Goal: Information Seeking & Learning: Learn about a topic

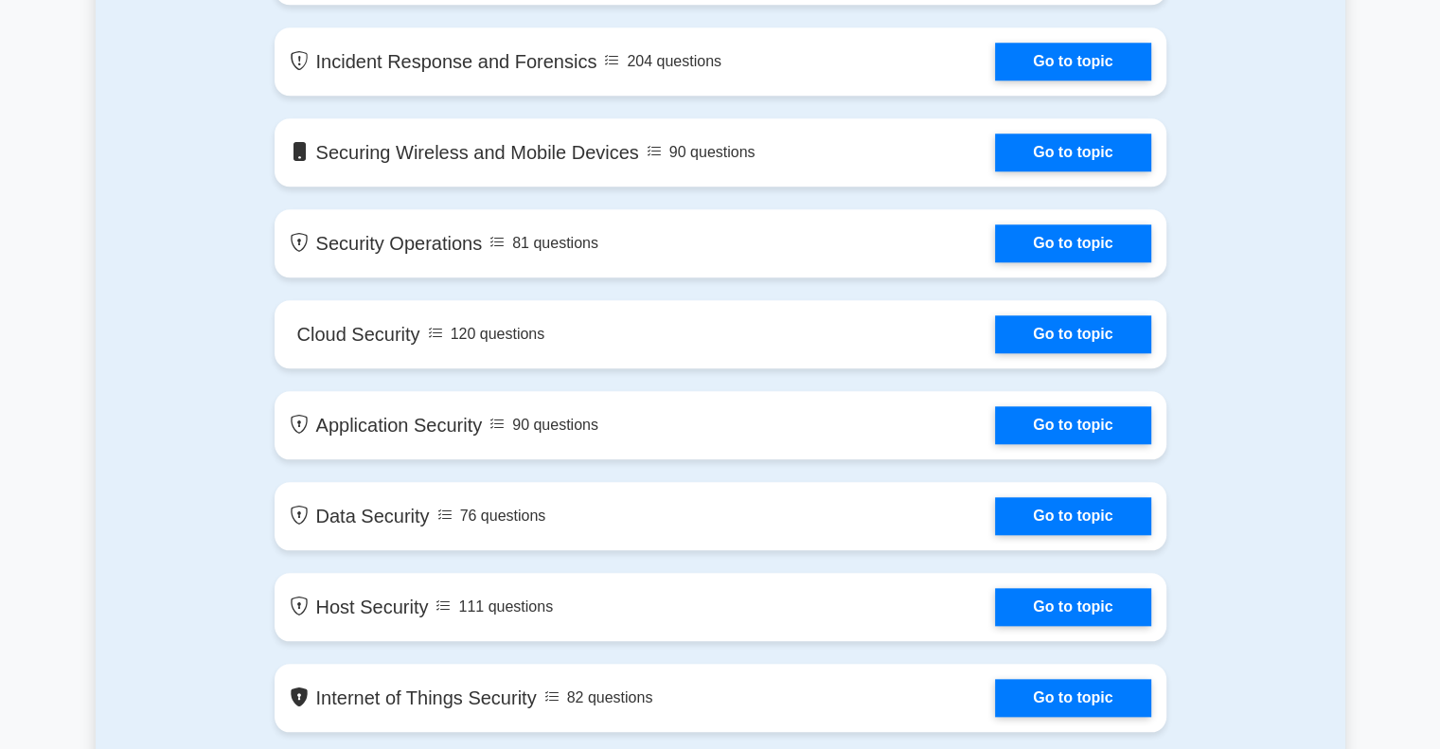
scroll to position [1799, 0]
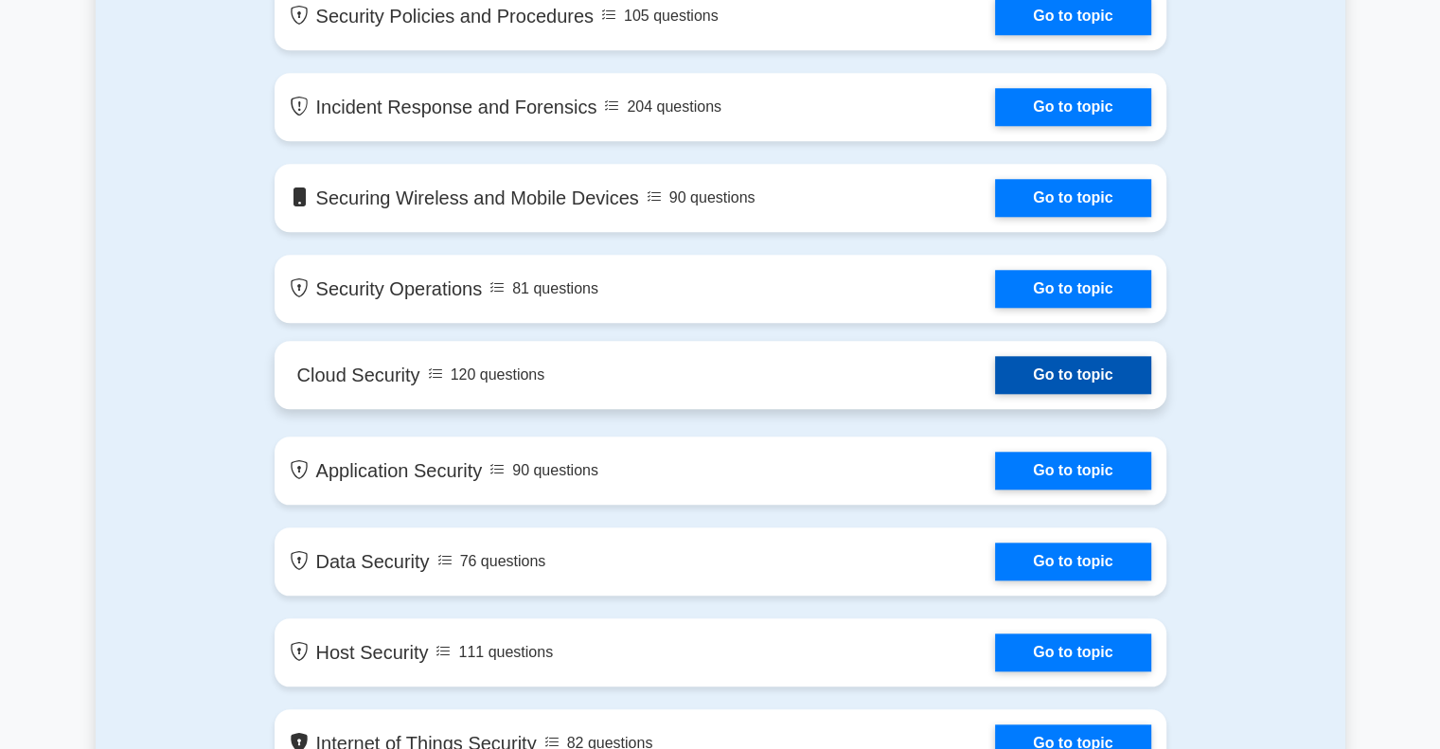
click at [1064, 366] on link "Go to topic" at bounding box center [1072, 375] width 155 height 38
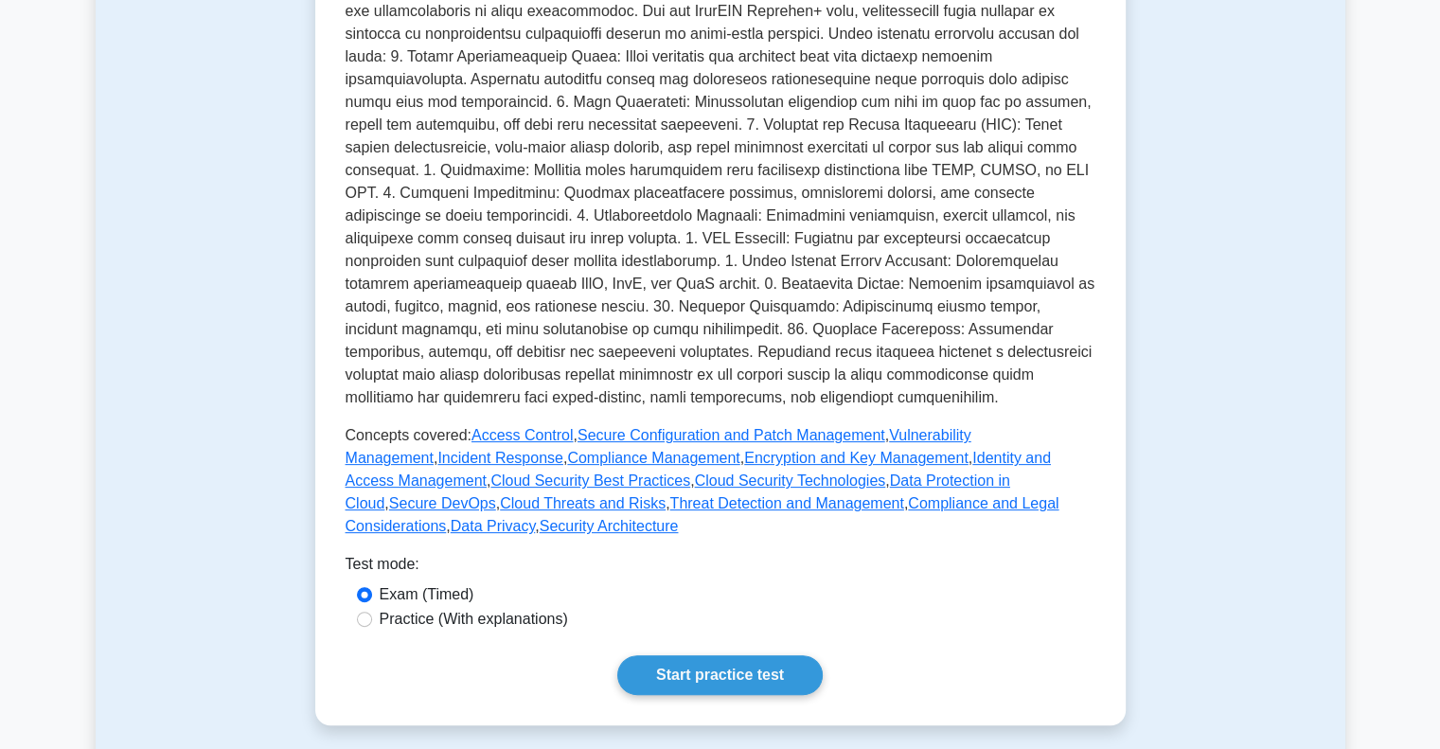
scroll to position [474, 0]
click at [364, 611] on input "Practice (With explanations)" at bounding box center [364, 618] width 15 height 15
radio input "true"
click at [698, 683] on div "Cloud Security Protecting cloud-based resources. Involves securing data and res…" at bounding box center [720, 244] width 811 height 960
click at [697, 660] on link "Start practice test" at bounding box center [719, 674] width 205 height 40
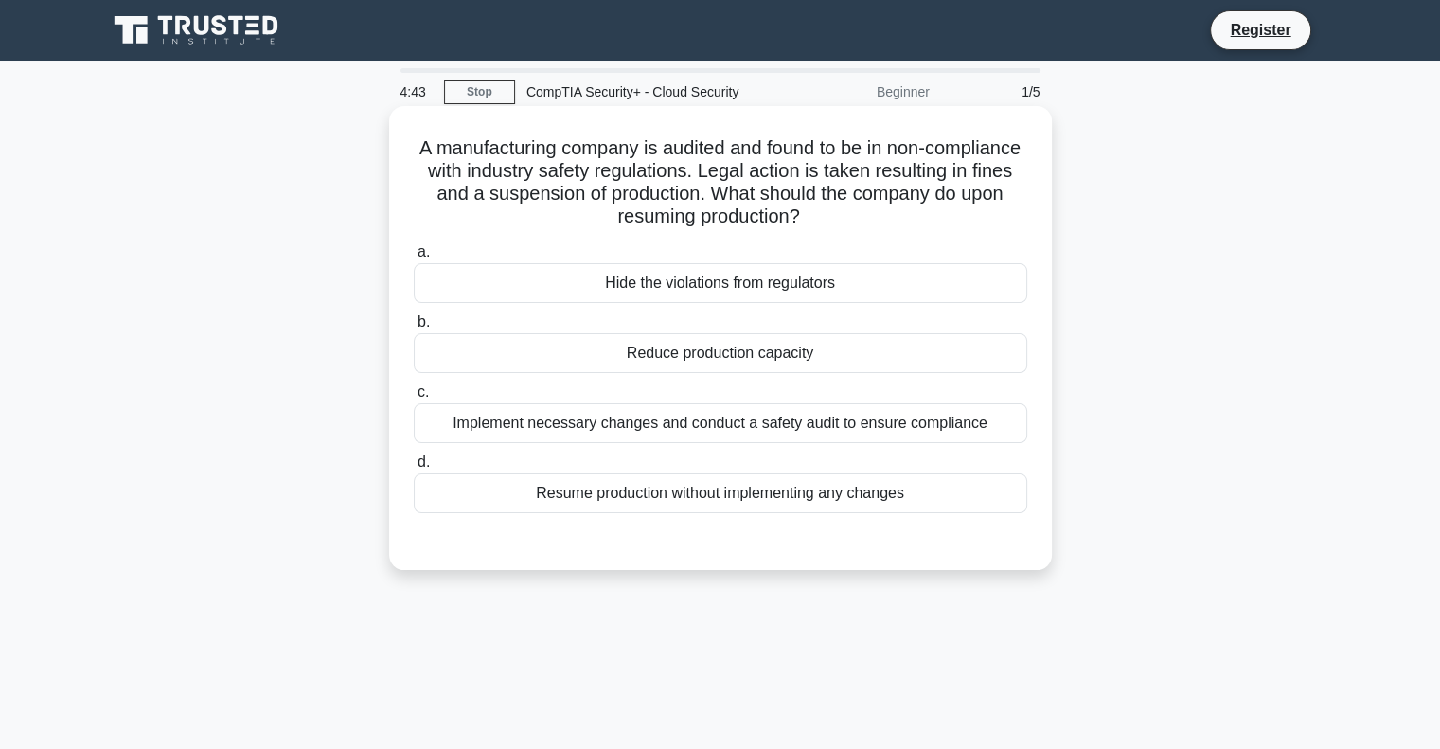
click at [666, 431] on div "Implement necessary changes and conduct a safety audit to ensure compliance" at bounding box center [721, 423] width 614 height 40
click at [414, 399] on input "c. Implement necessary changes and conduct a safety audit to ensure compliance" at bounding box center [414, 392] width 0 height 12
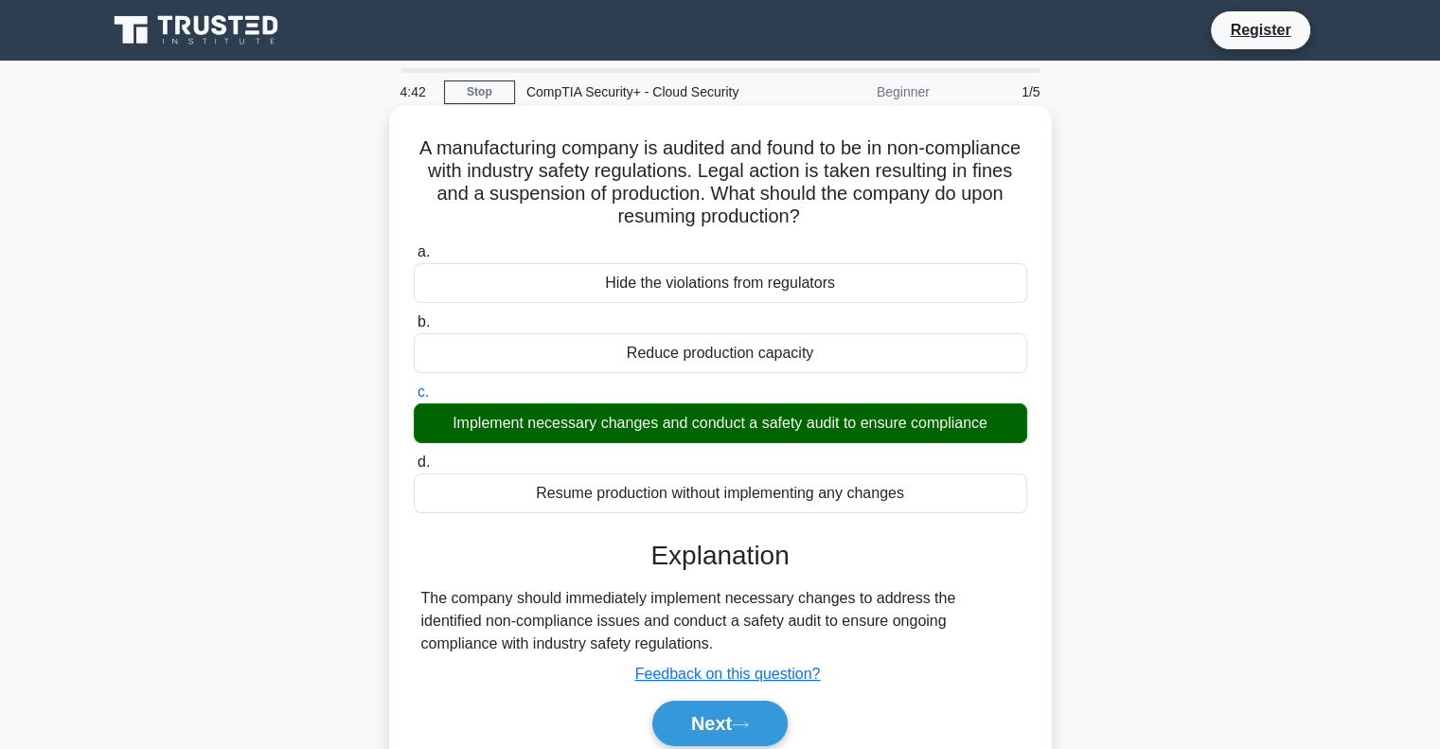
scroll to position [95, 0]
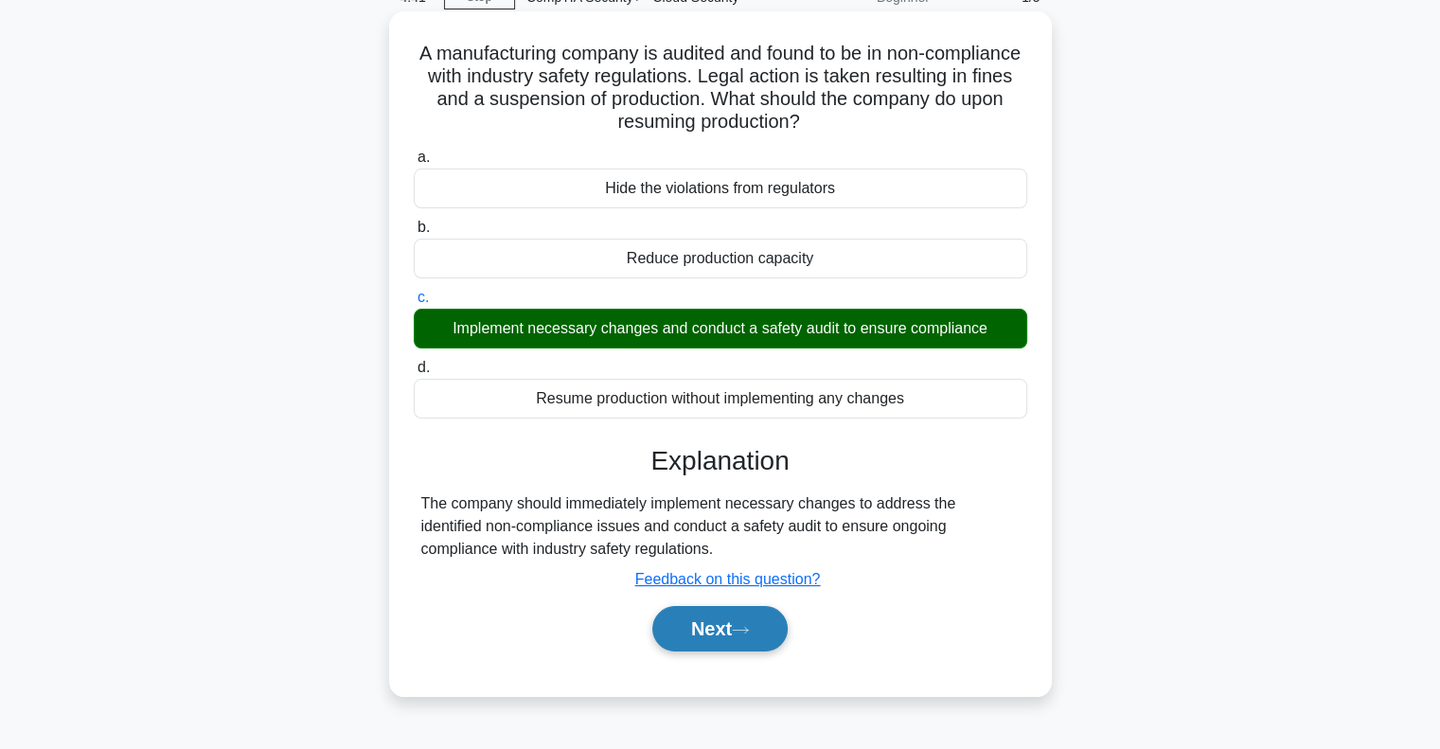
click at [740, 636] on button "Next" at bounding box center [719, 628] width 135 height 45
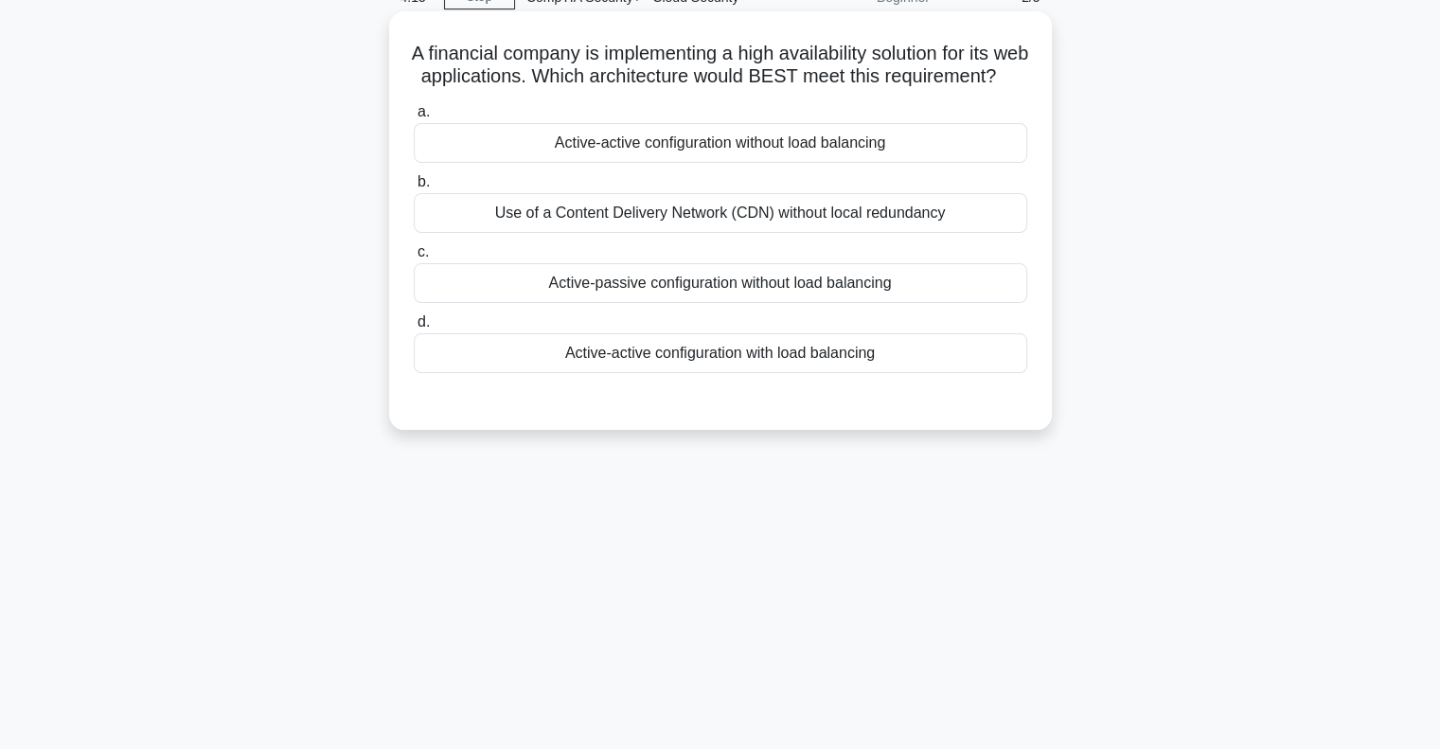
click at [615, 373] on div "Active-active configuration with load balancing" at bounding box center [721, 353] width 614 height 40
click at [414, 329] on input "d. Active-active configuration with load balancing" at bounding box center [414, 322] width 0 height 12
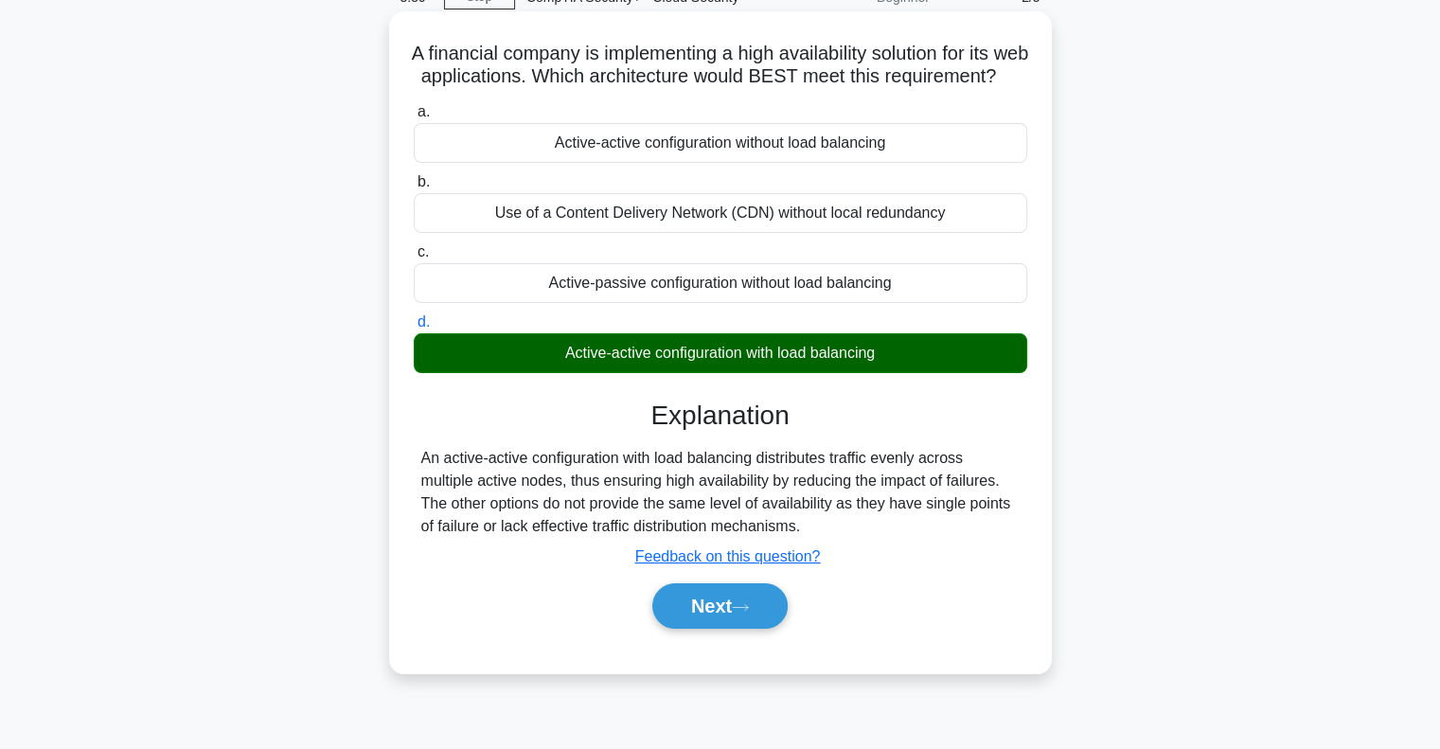
click at [649, 303] on div "Active-passive configuration without load balancing" at bounding box center [721, 283] width 614 height 40
click at [414, 259] on input "c. Active-passive configuration without load balancing" at bounding box center [414, 252] width 0 height 12
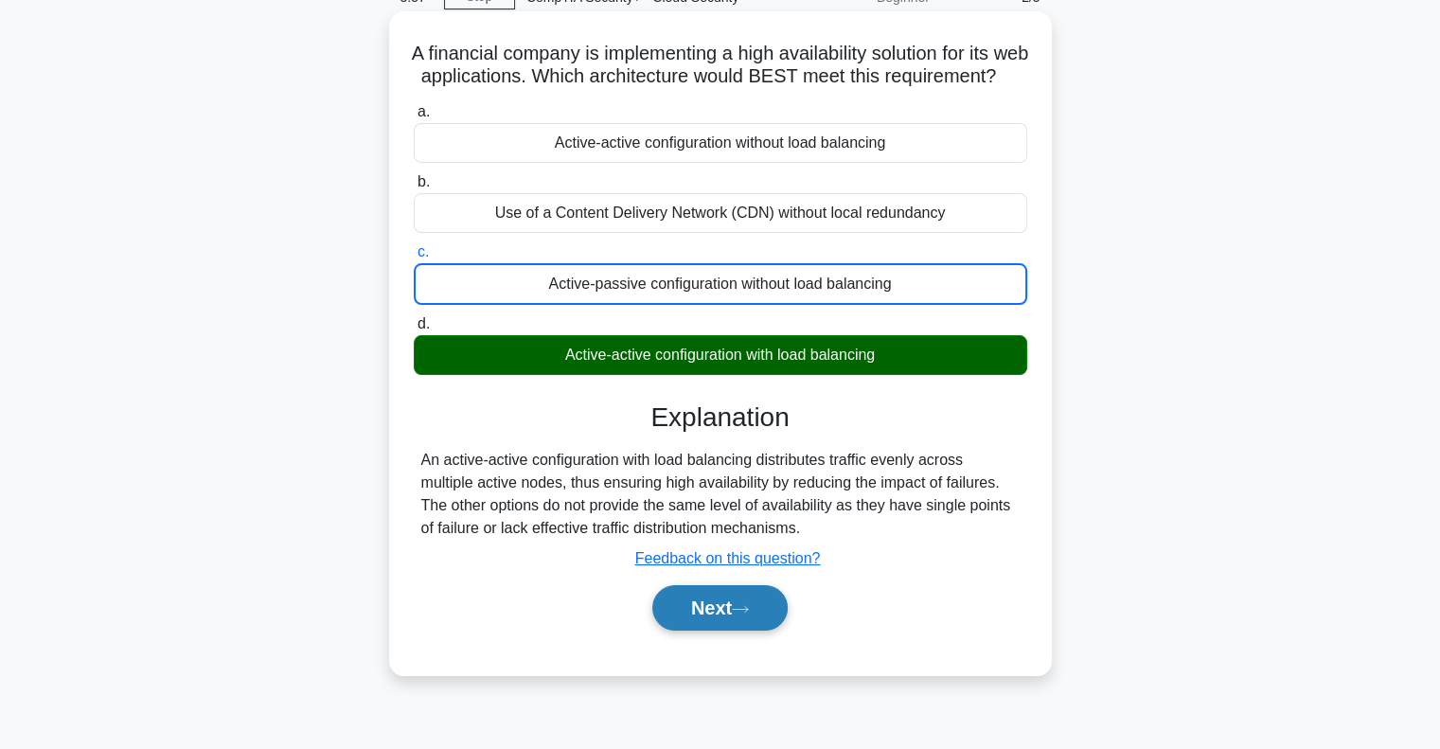
click at [735, 631] on button "Next" at bounding box center [719, 607] width 135 height 45
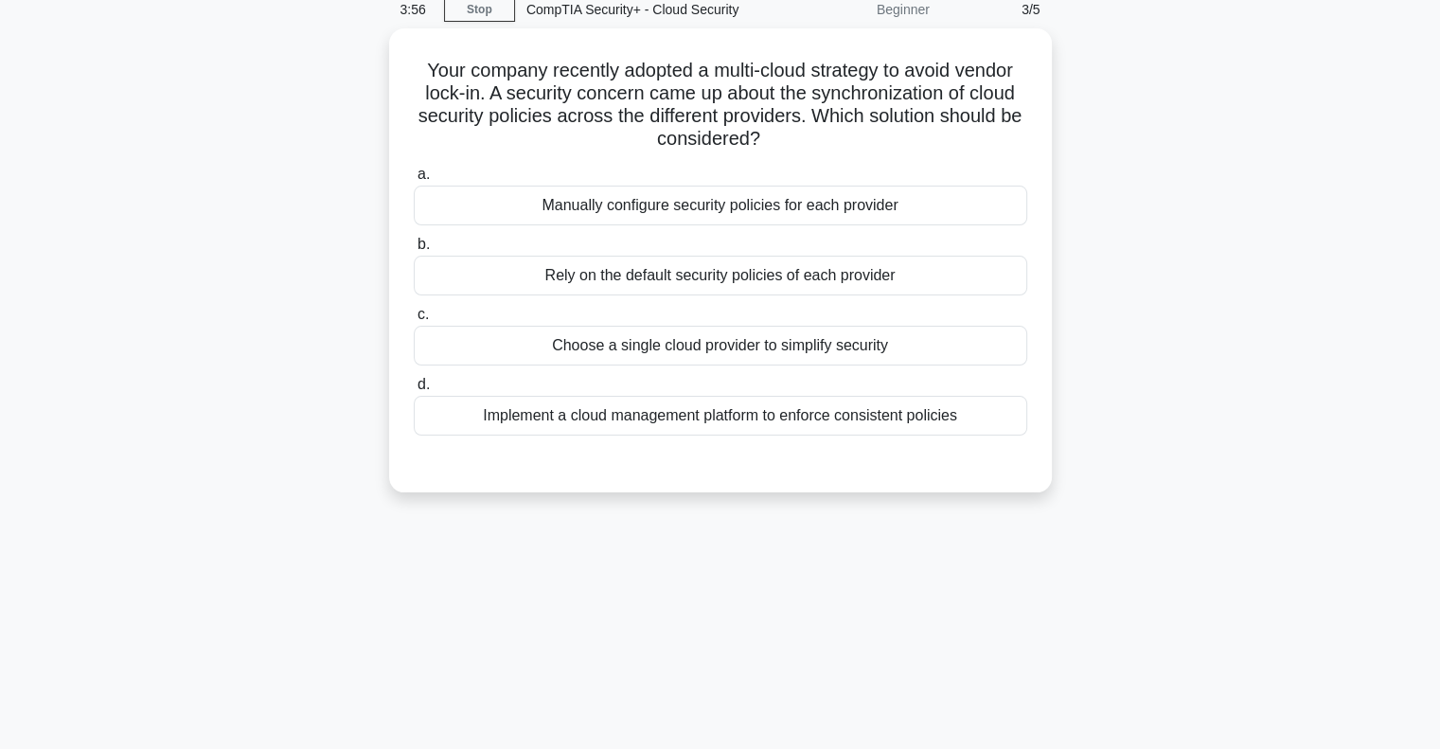
scroll to position [0, 0]
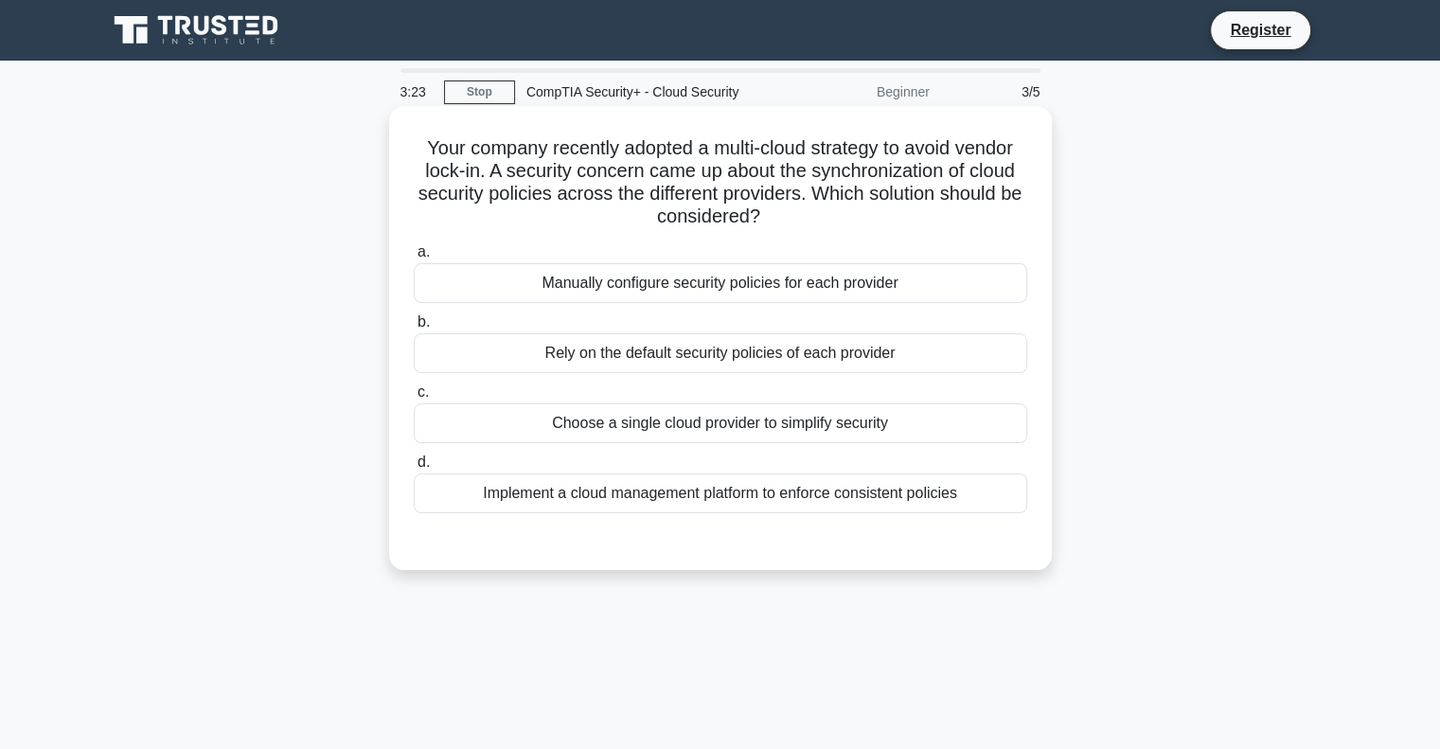
click at [716, 490] on div "Implement a cloud management platform to enforce consistent policies" at bounding box center [721, 494] width 614 height 40
click at [414, 469] on input "d. Implement a cloud management platform to enforce consistent policies" at bounding box center [414, 462] width 0 height 12
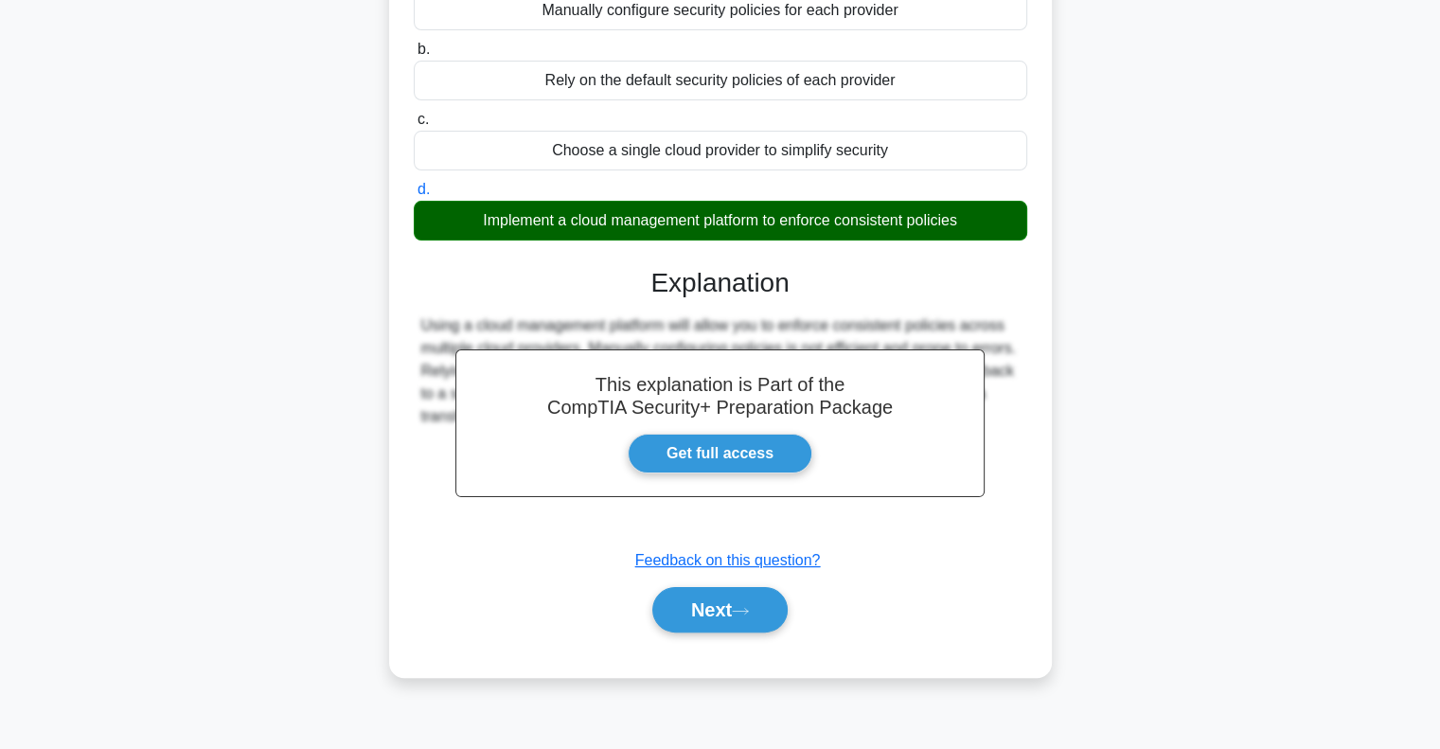
scroll to position [274, 0]
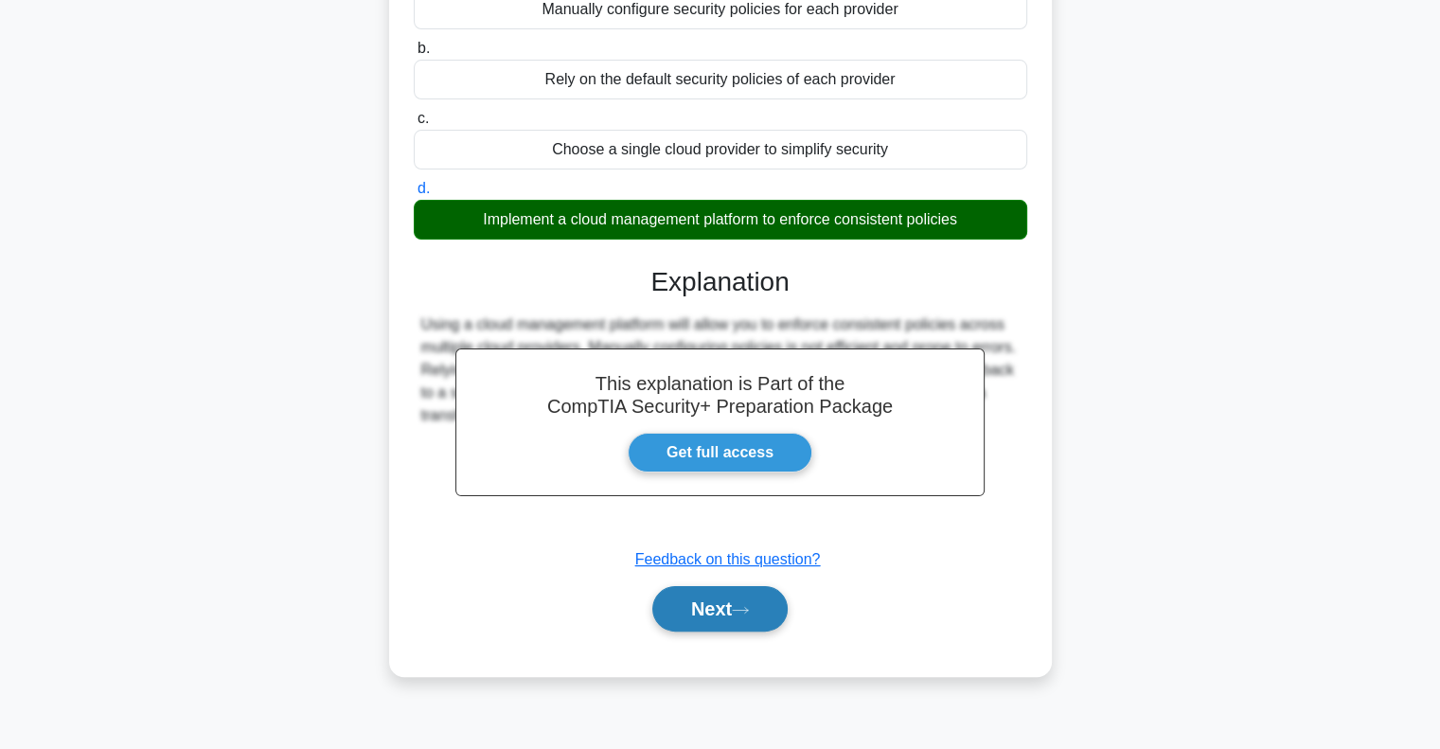
click at [742, 607] on icon at bounding box center [740, 610] width 17 height 10
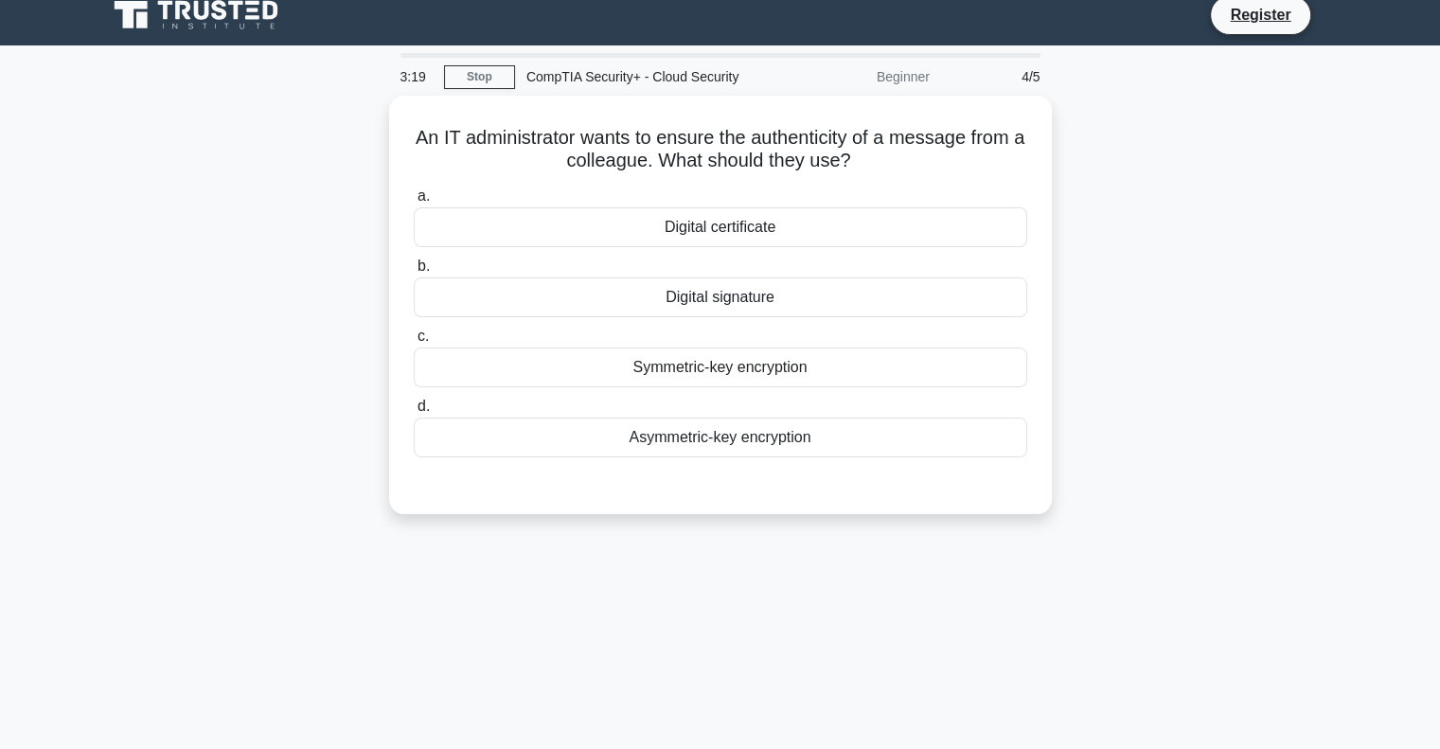
scroll to position [0, 0]
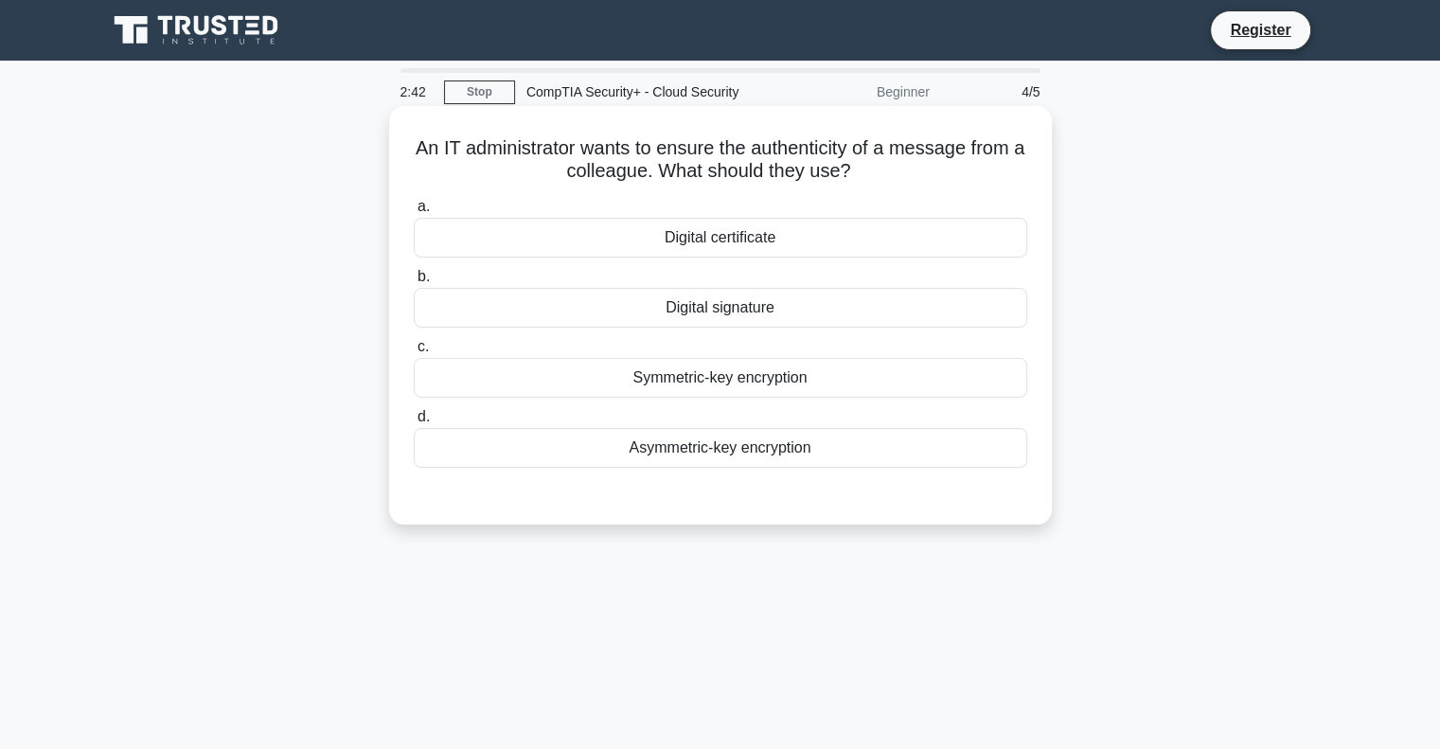
click at [523, 310] on div "Digital signature" at bounding box center [721, 308] width 614 height 40
click at [414, 283] on input "b. Digital signature" at bounding box center [414, 277] width 0 height 12
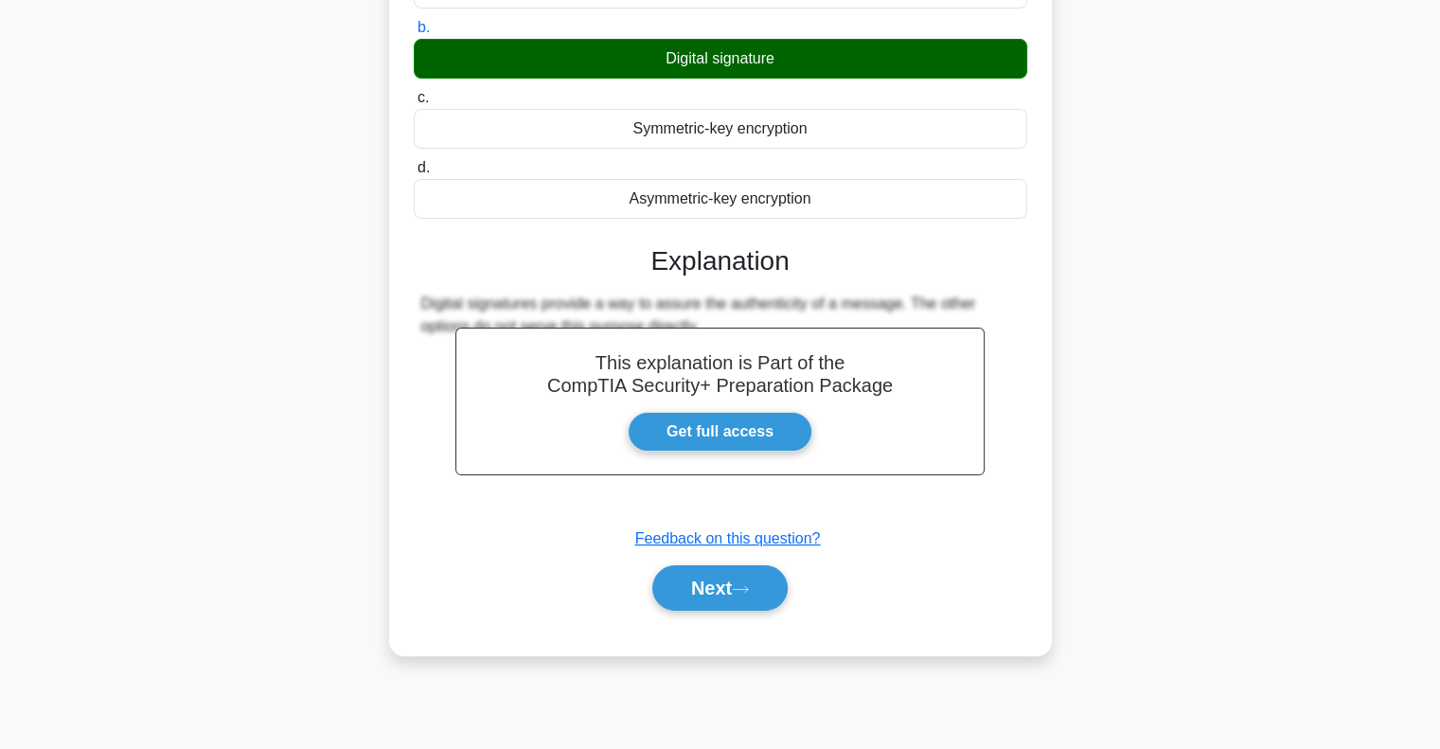
scroll to position [274, 0]
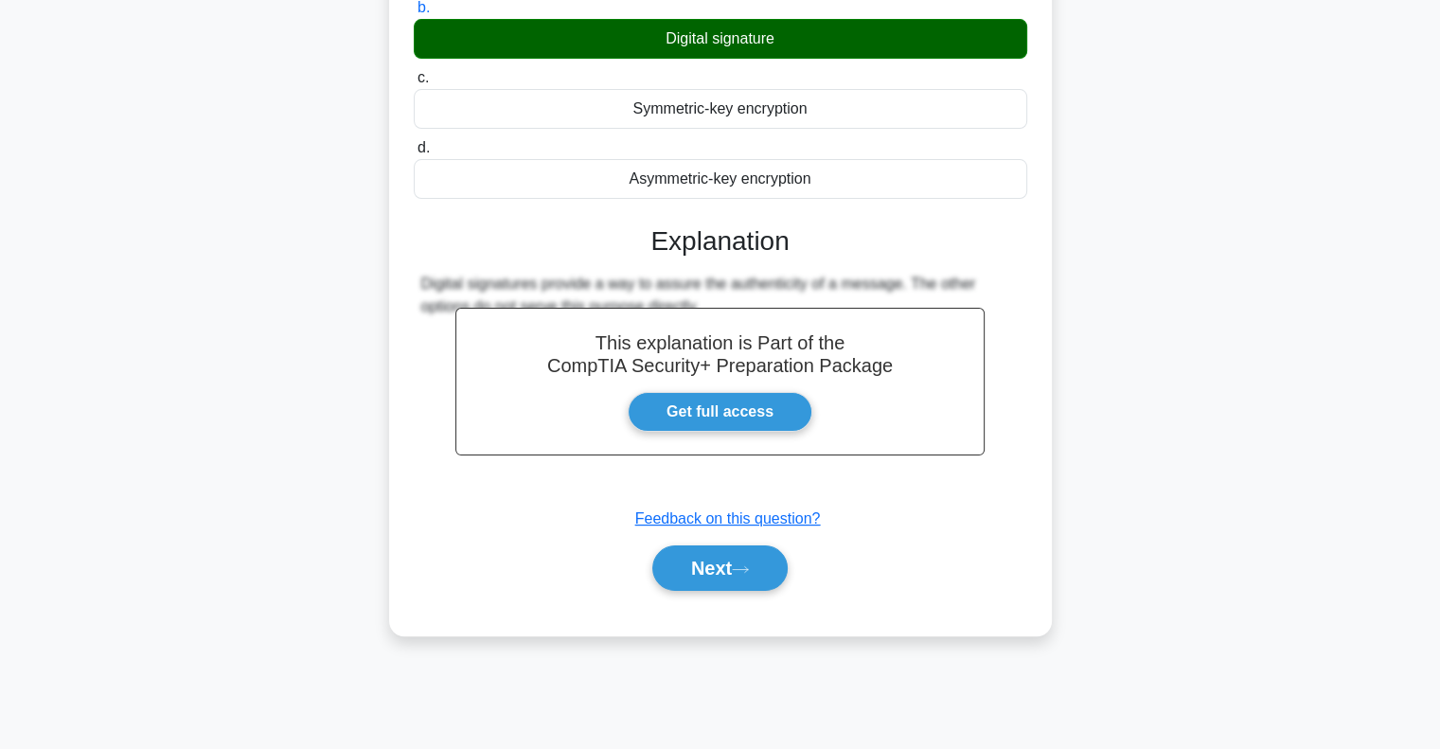
click at [652, 545] on button "Next" at bounding box center [719, 567] width 135 height 45
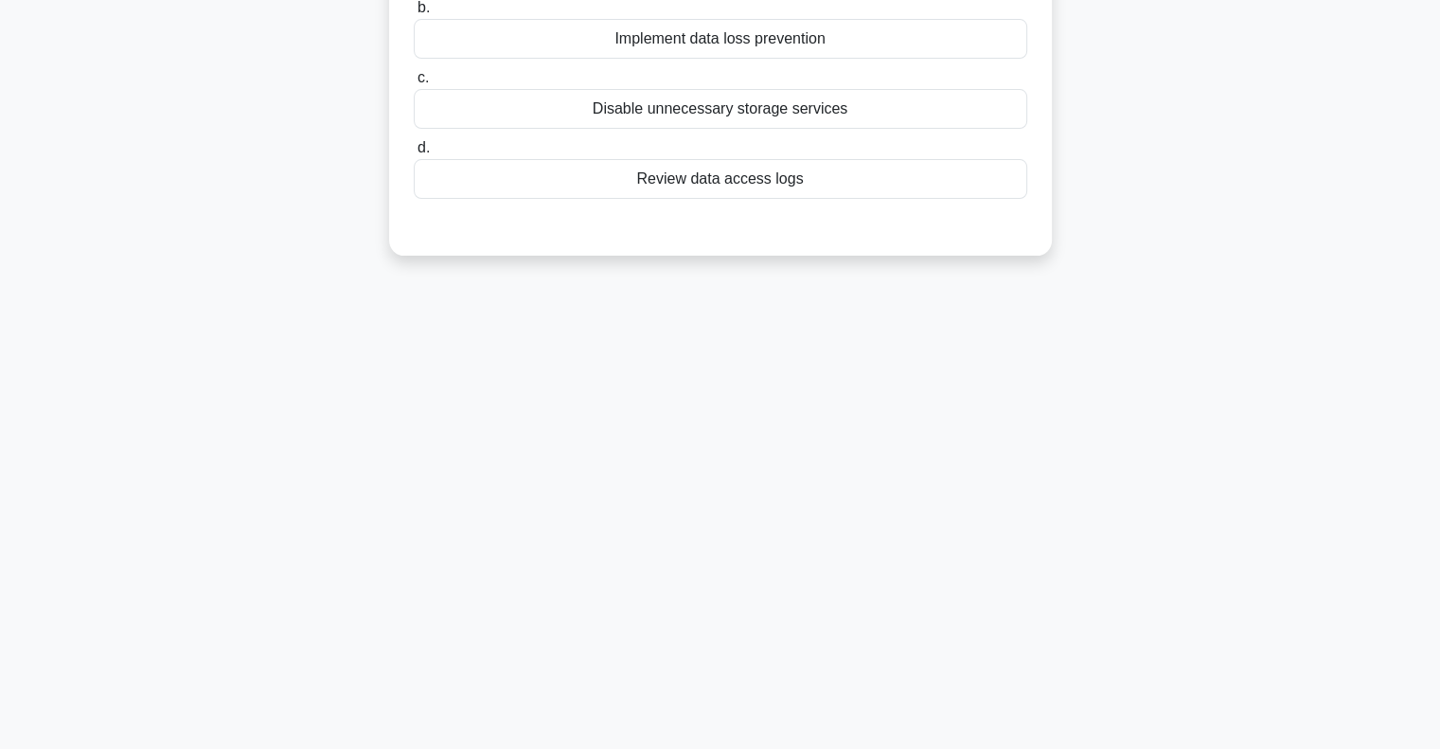
scroll to position [0, 0]
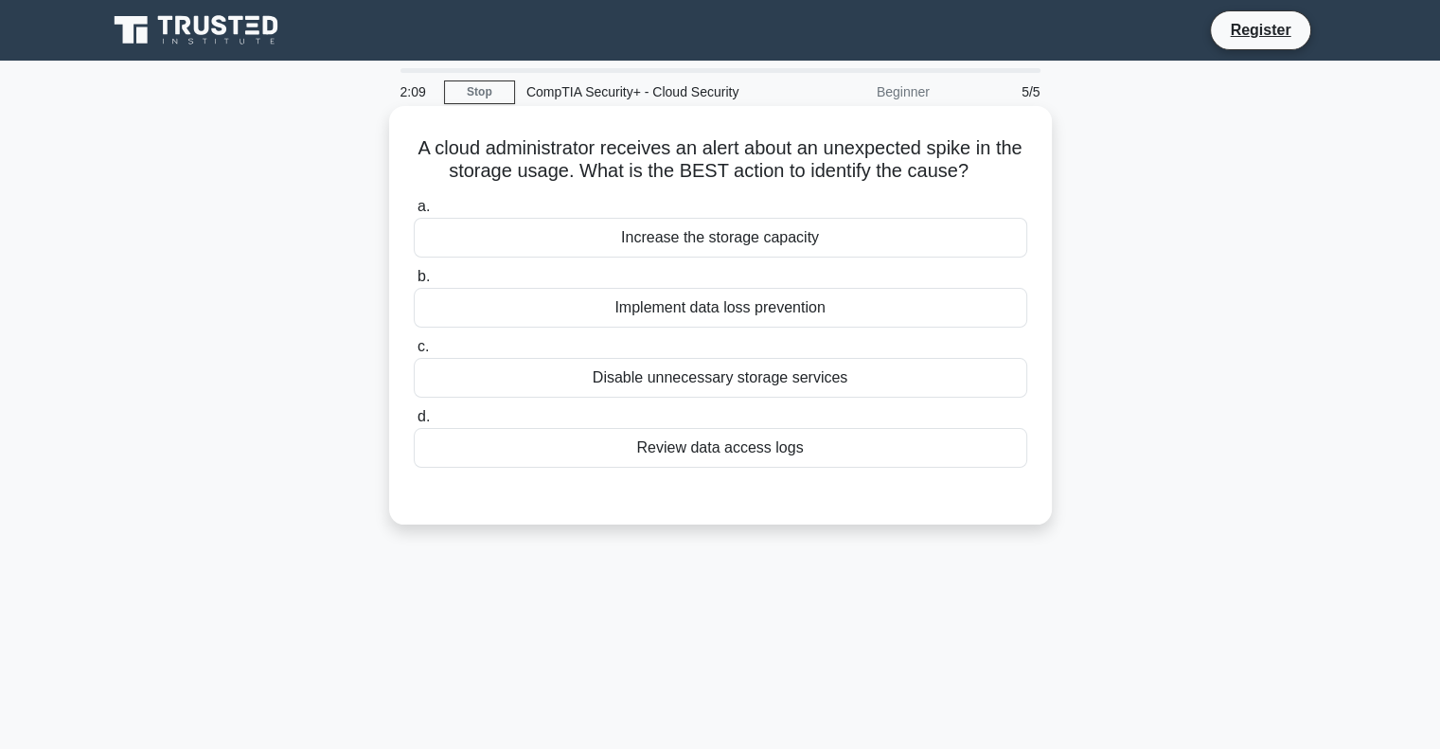
click at [705, 446] on div "Review data access logs" at bounding box center [721, 448] width 614 height 40
click at [414, 423] on input "d. Review data access logs" at bounding box center [414, 417] width 0 height 12
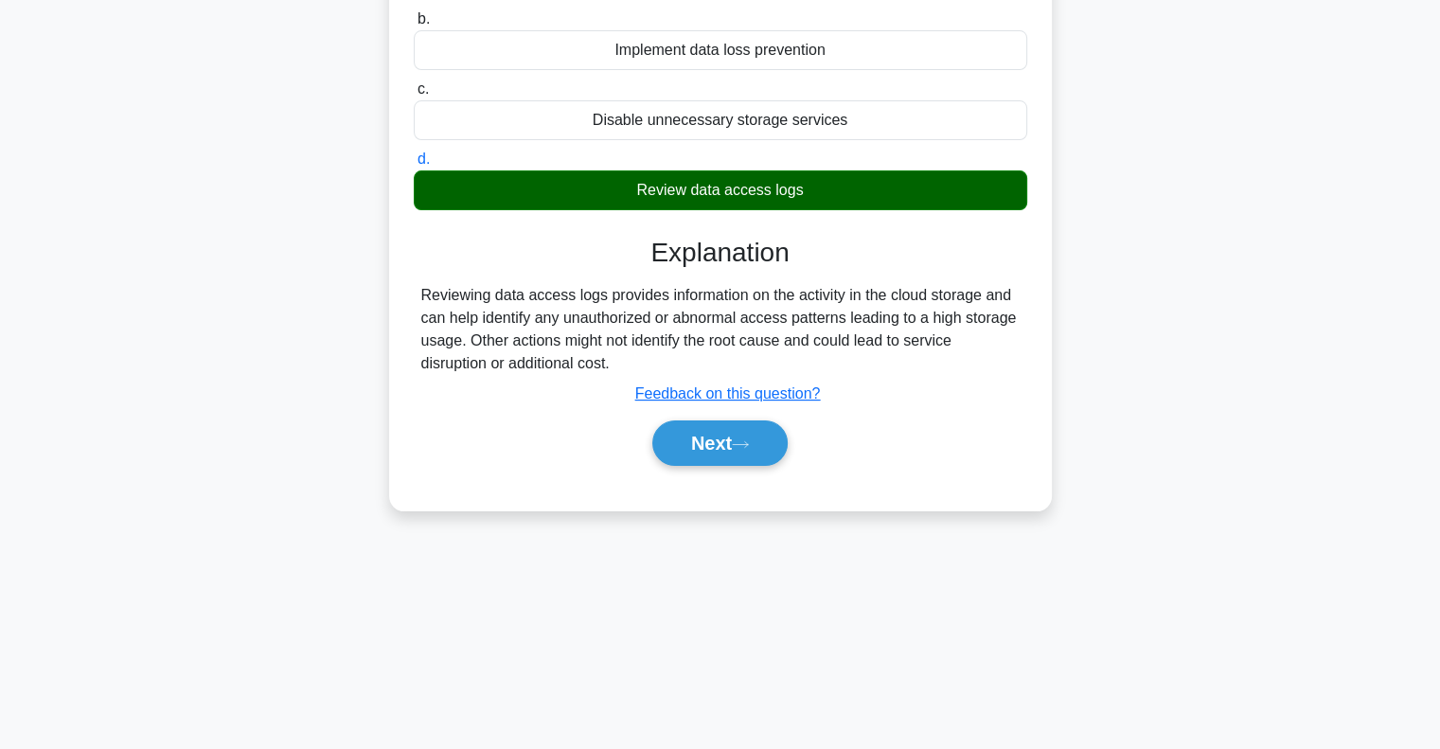
scroll to position [274, 0]
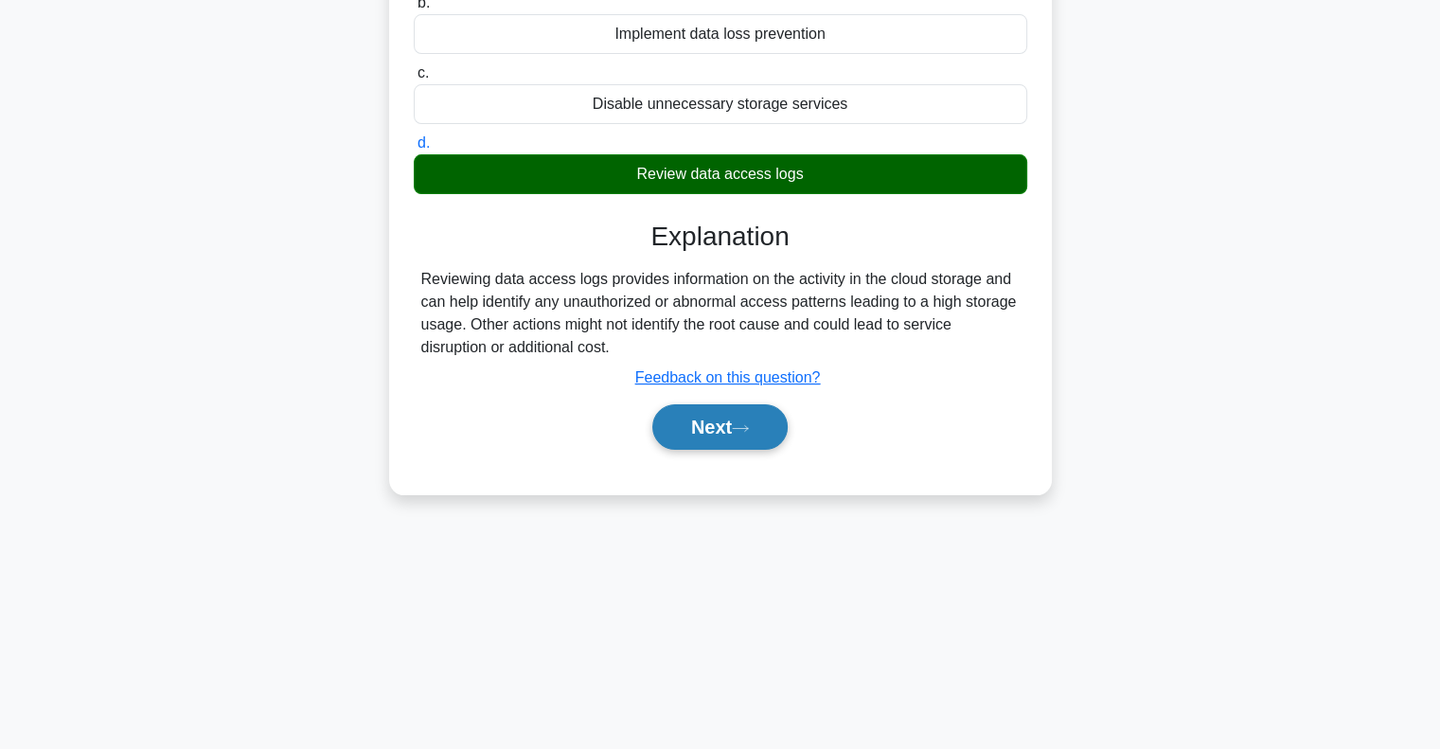
click at [747, 438] on button "Next" at bounding box center [719, 426] width 135 height 45
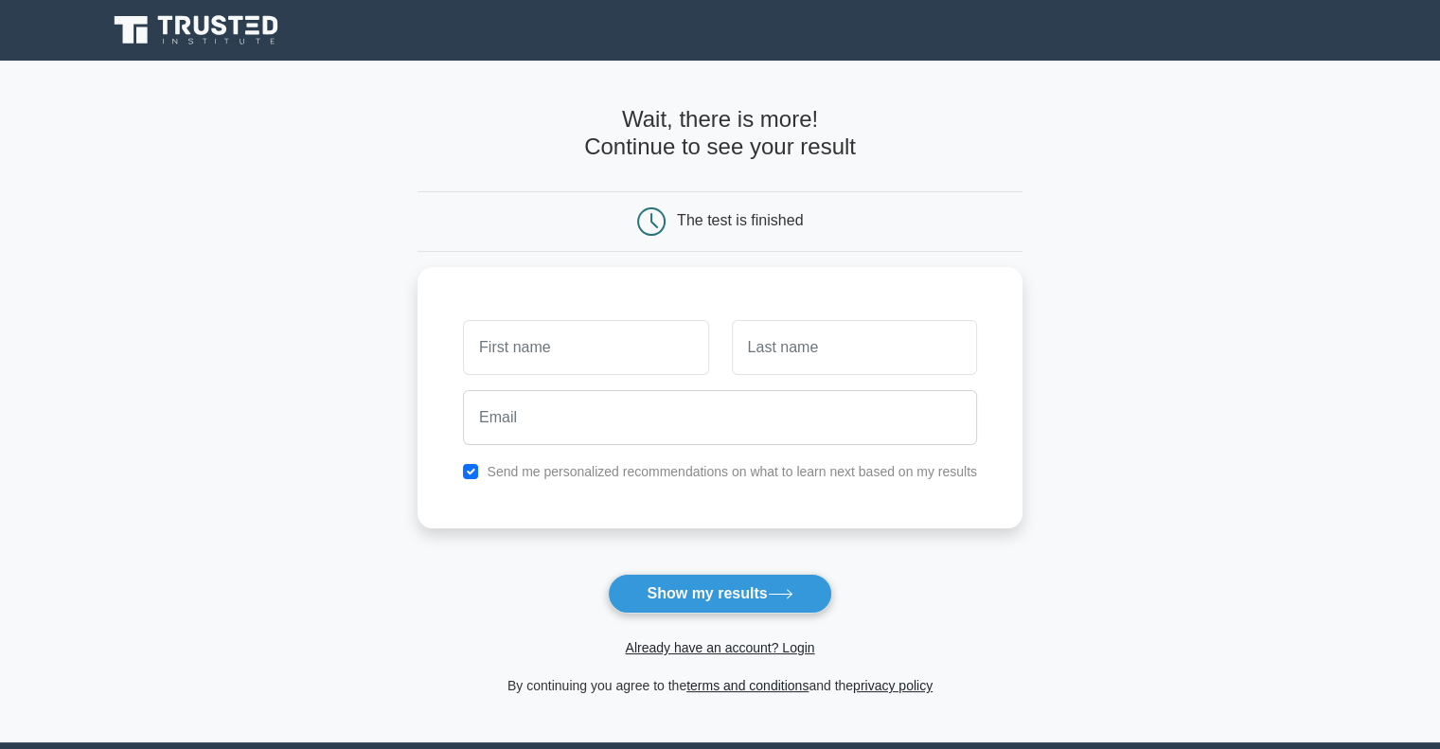
click at [158, 20] on icon at bounding box center [198, 30] width 182 height 36
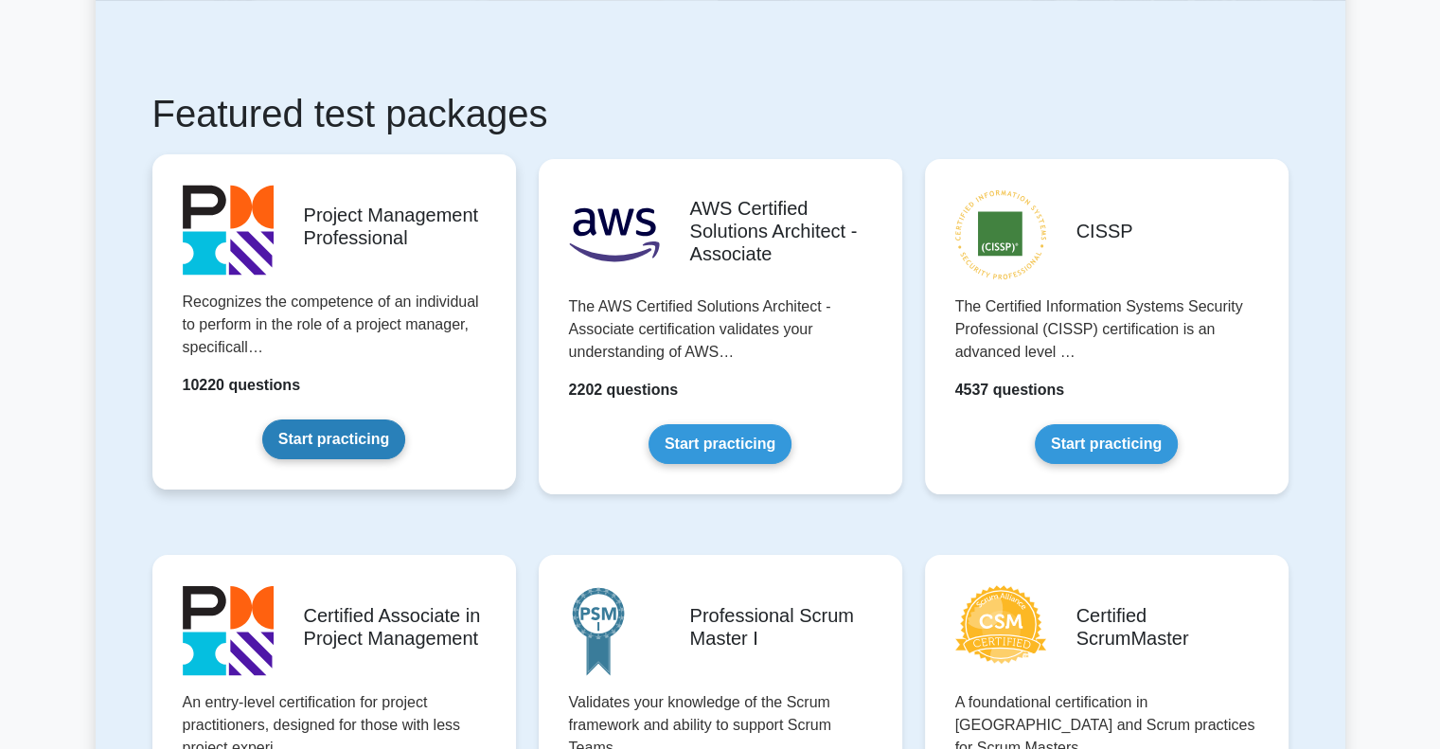
scroll to position [284, 0]
